Goal: Transaction & Acquisition: Purchase product/service

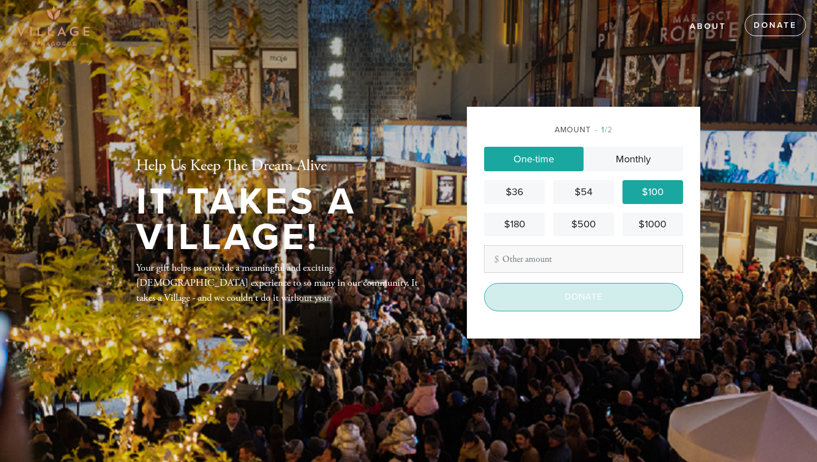
click at [562, 301] on input "Donate" at bounding box center [583, 297] width 199 height 28
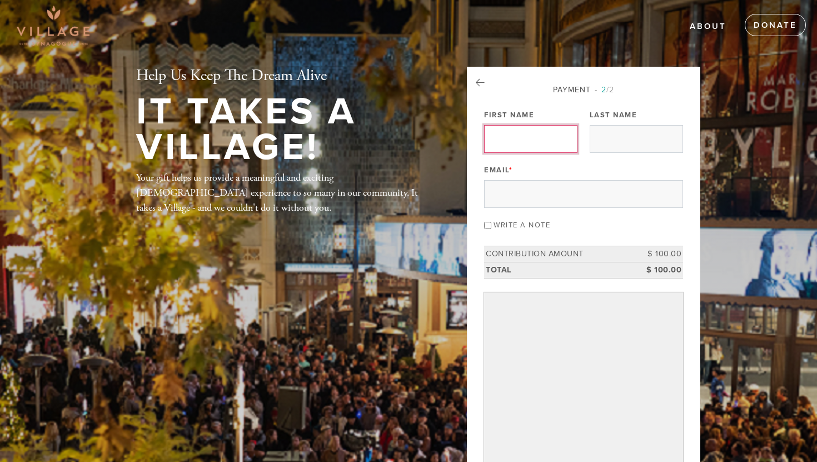
click at [557, 142] on input "First Name" at bounding box center [530, 139] width 93 height 28
type input "Charlotte"
click at [666, 143] on input "Last Name" at bounding box center [635, 139] width 93 height 28
type input "[PERSON_NAME]"
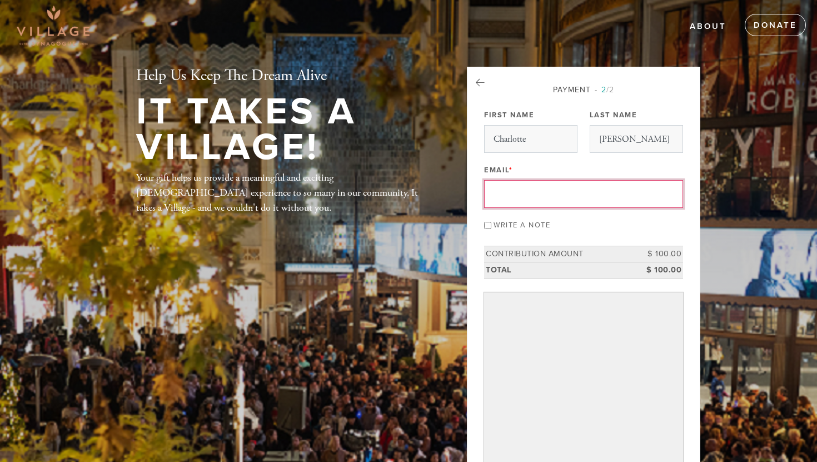
click at [647, 194] on input "Email *" at bounding box center [583, 194] width 199 height 28
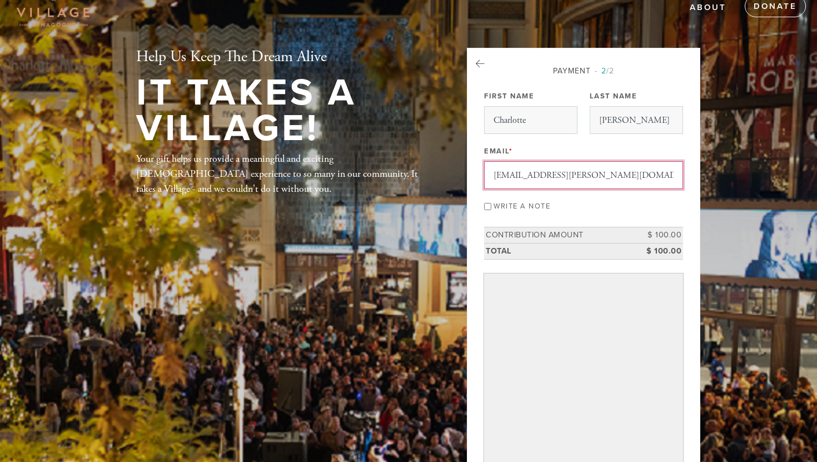
type input "[EMAIL_ADDRESS][PERSON_NAME][DOMAIN_NAME]"
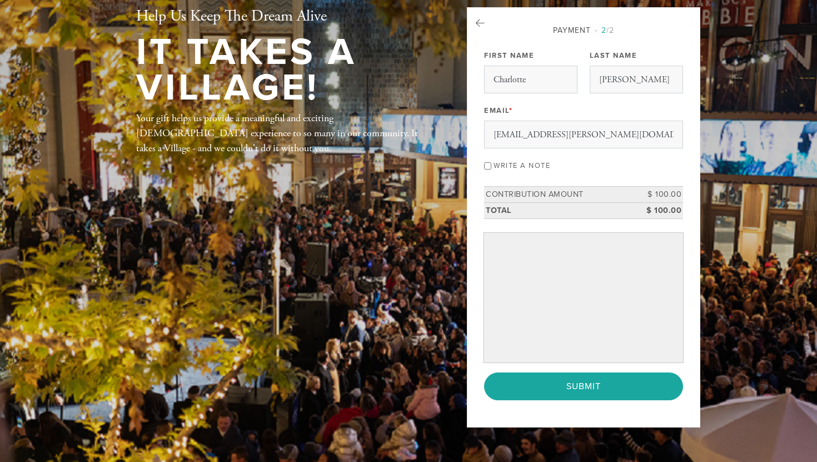
scroll to position [56, 0]
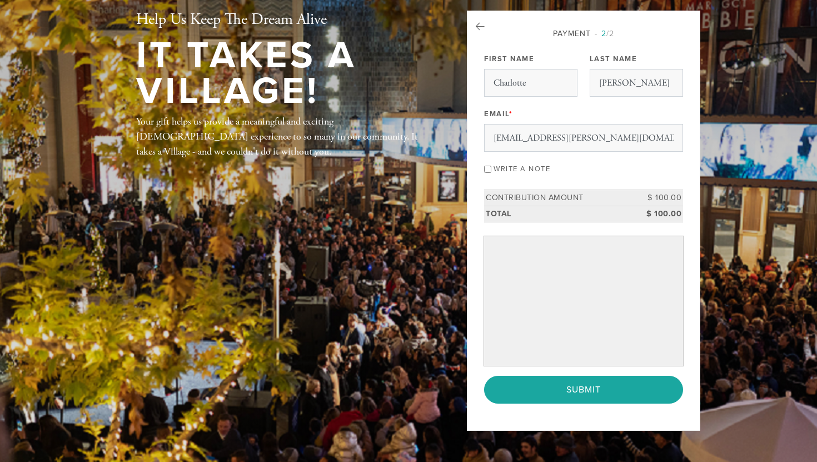
click at [489, 168] on input "Write a note" at bounding box center [487, 169] width 7 height 7
checkbox input "true"
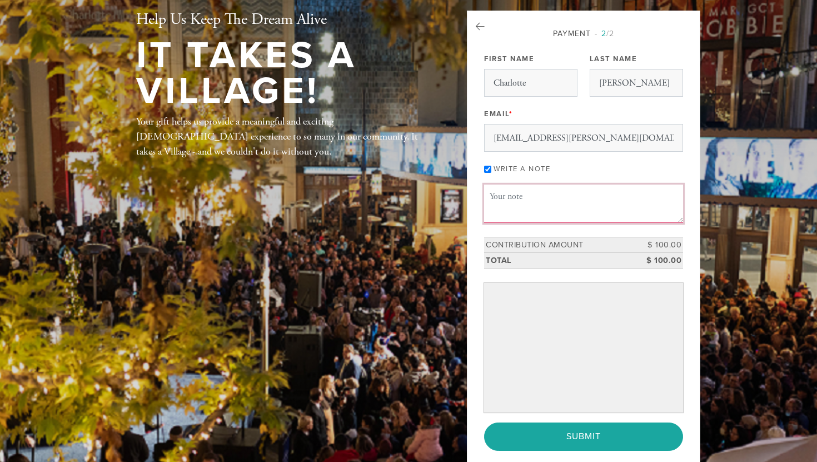
click at [512, 198] on textarea "Message or dedication" at bounding box center [583, 203] width 199 height 38
type textarea "I"
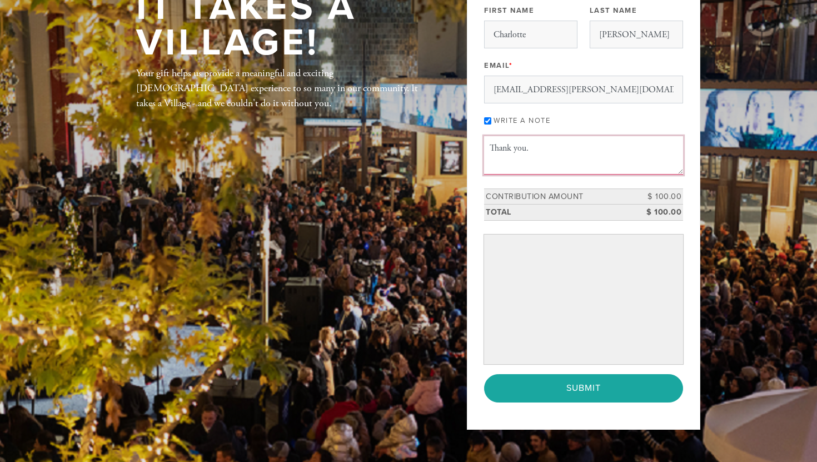
scroll to position [105, 0]
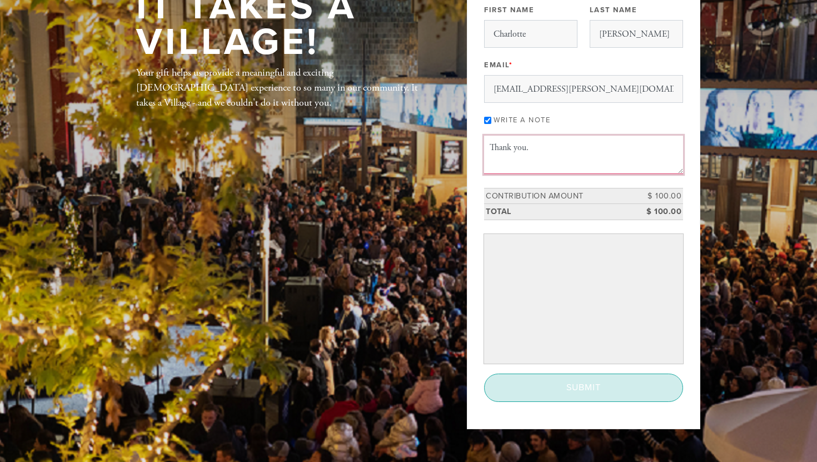
type textarea "Thank you."
click at [597, 393] on input "Submit" at bounding box center [583, 387] width 199 height 28
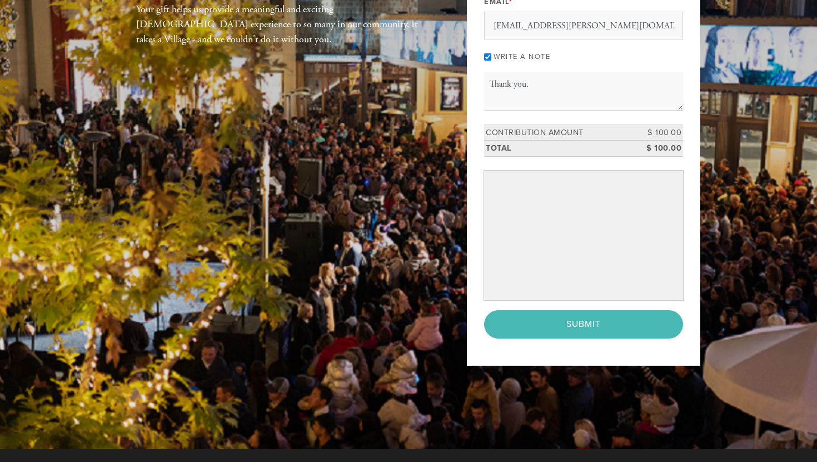
scroll to position [83, 0]
